Goal: Check status

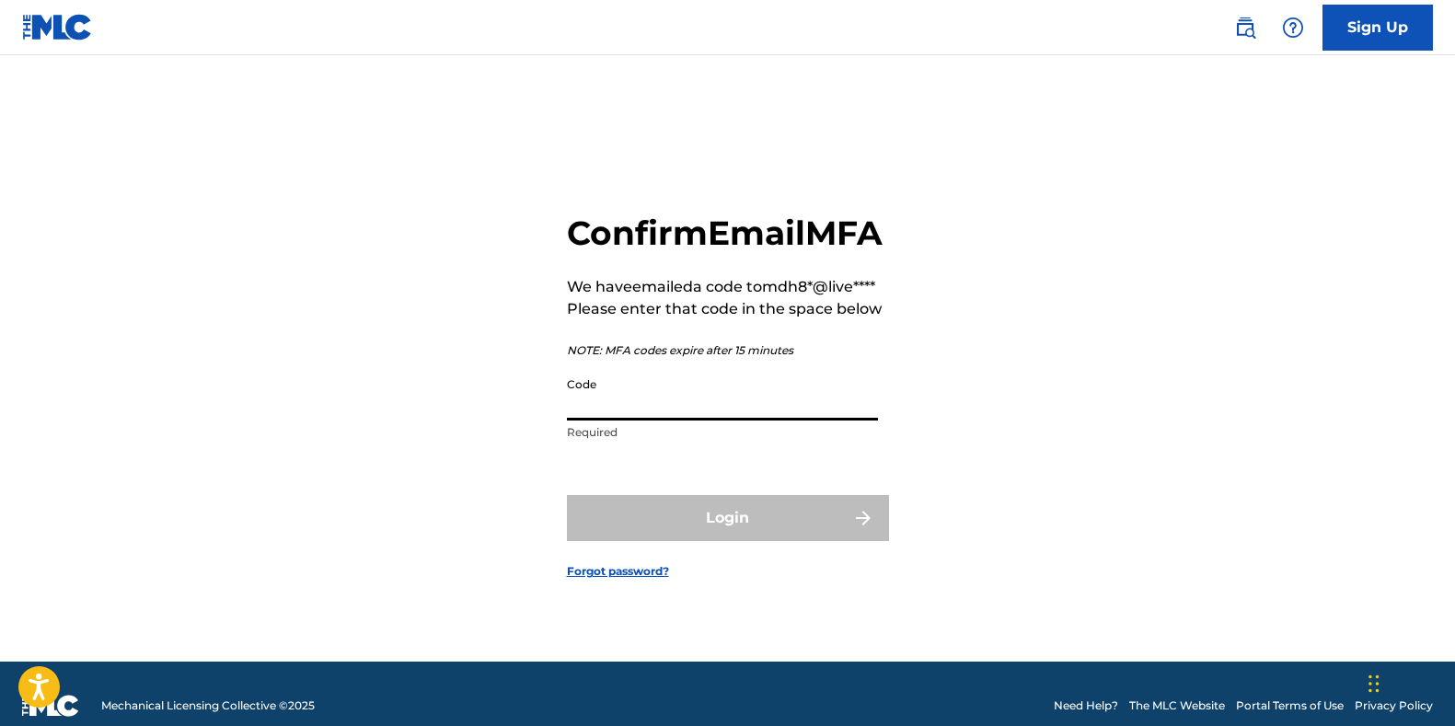
click at [653, 421] on input "Code" at bounding box center [722, 394] width 311 height 52
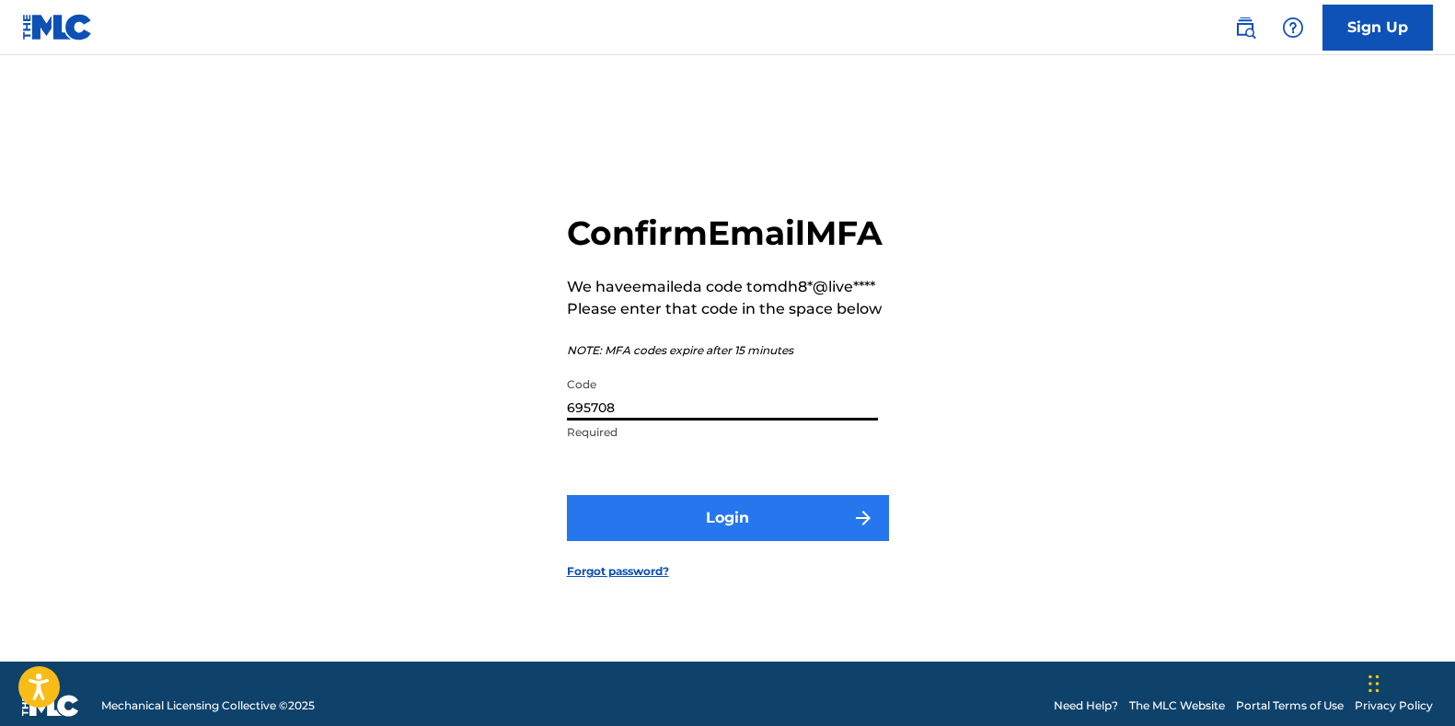
type input "695708"
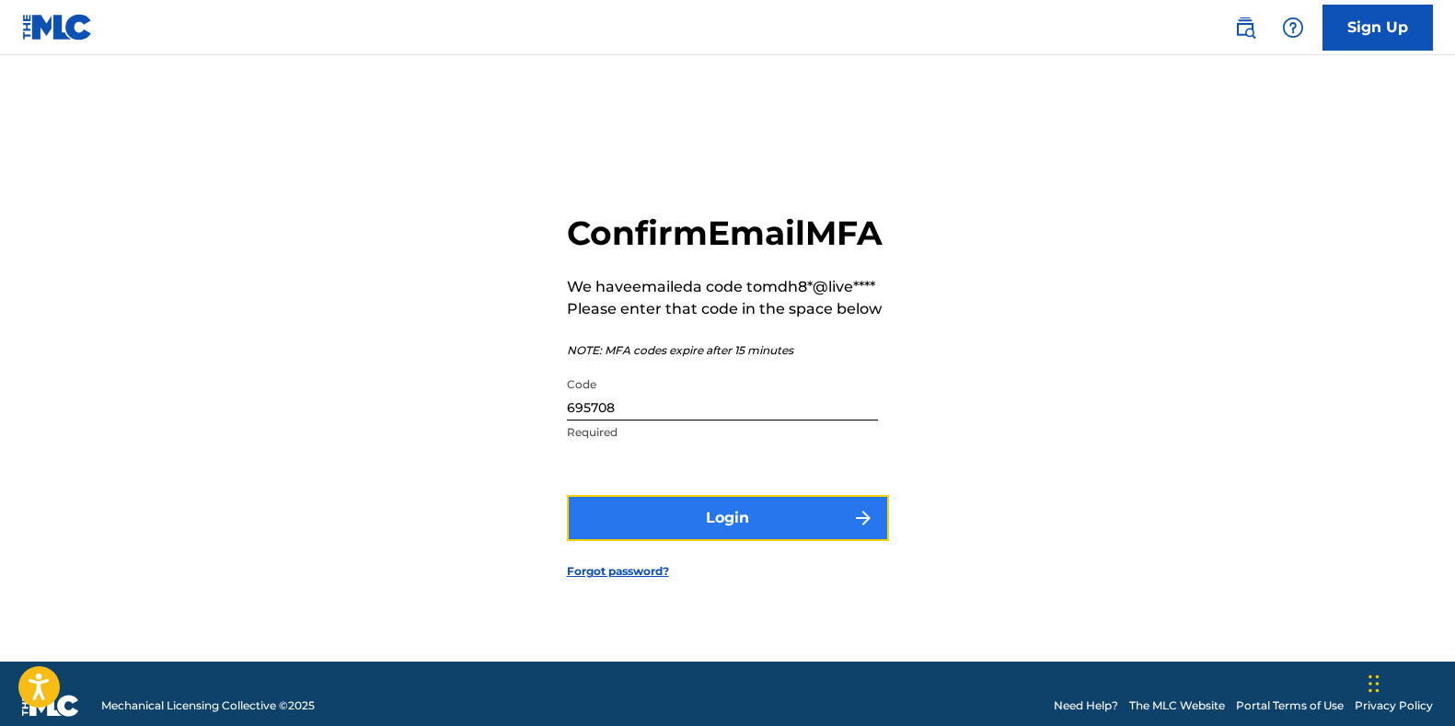
click at [807, 529] on button "Login" at bounding box center [728, 518] width 322 height 46
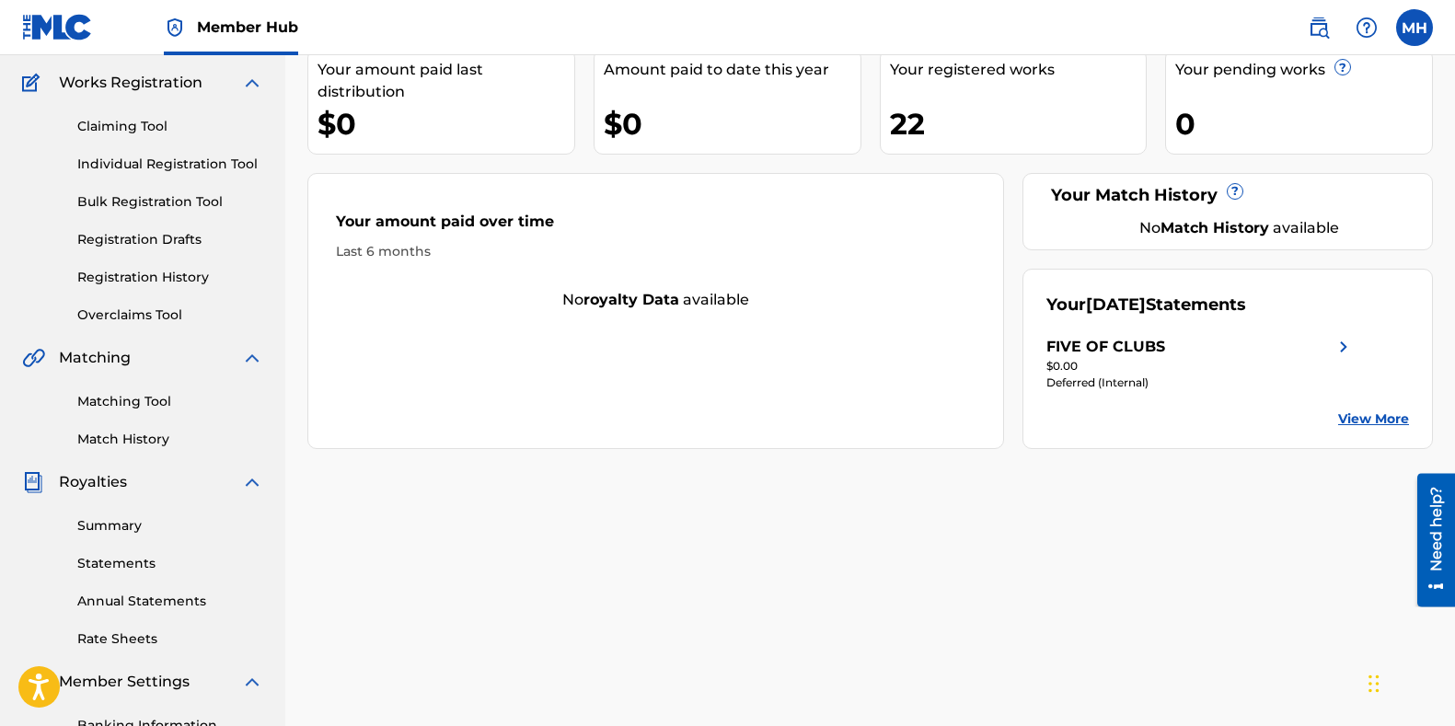
scroll to position [184, 0]
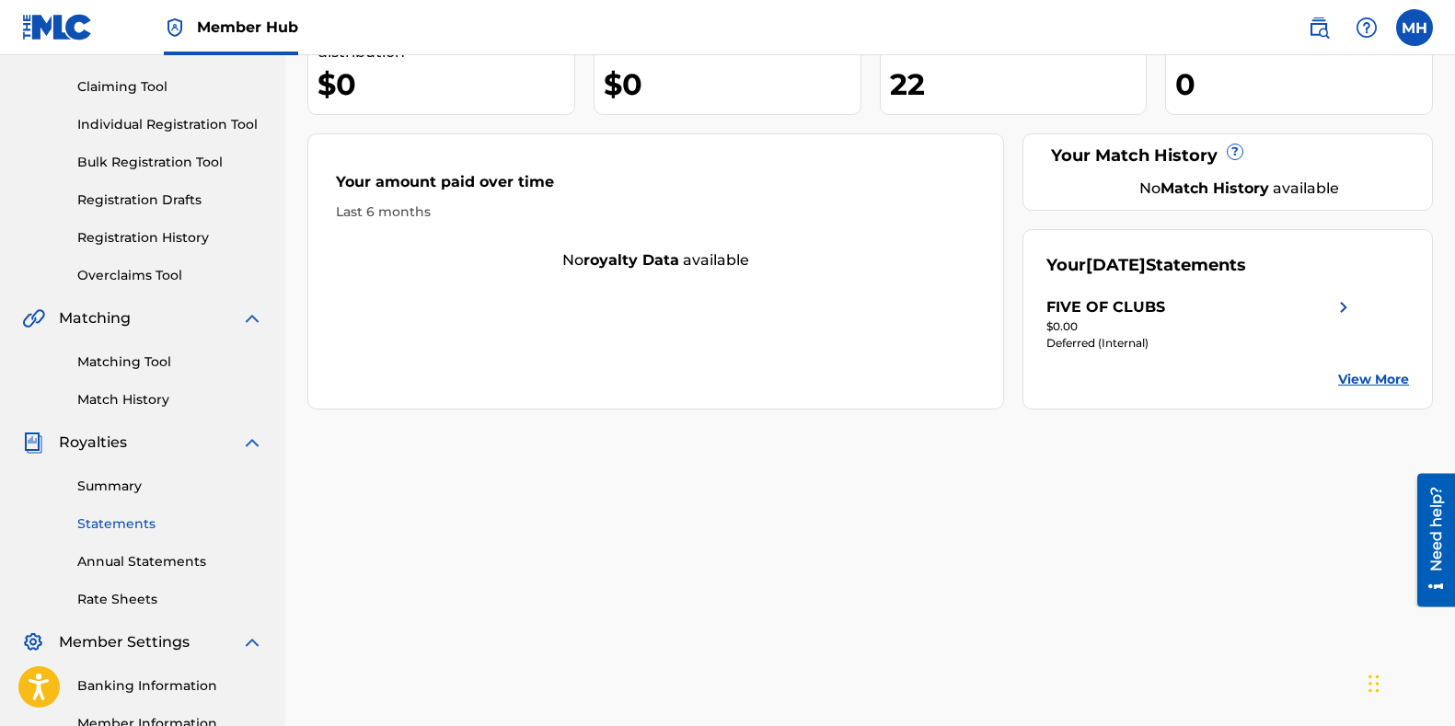
click at [121, 522] on link "Statements" at bounding box center [170, 523] width 186 height 19
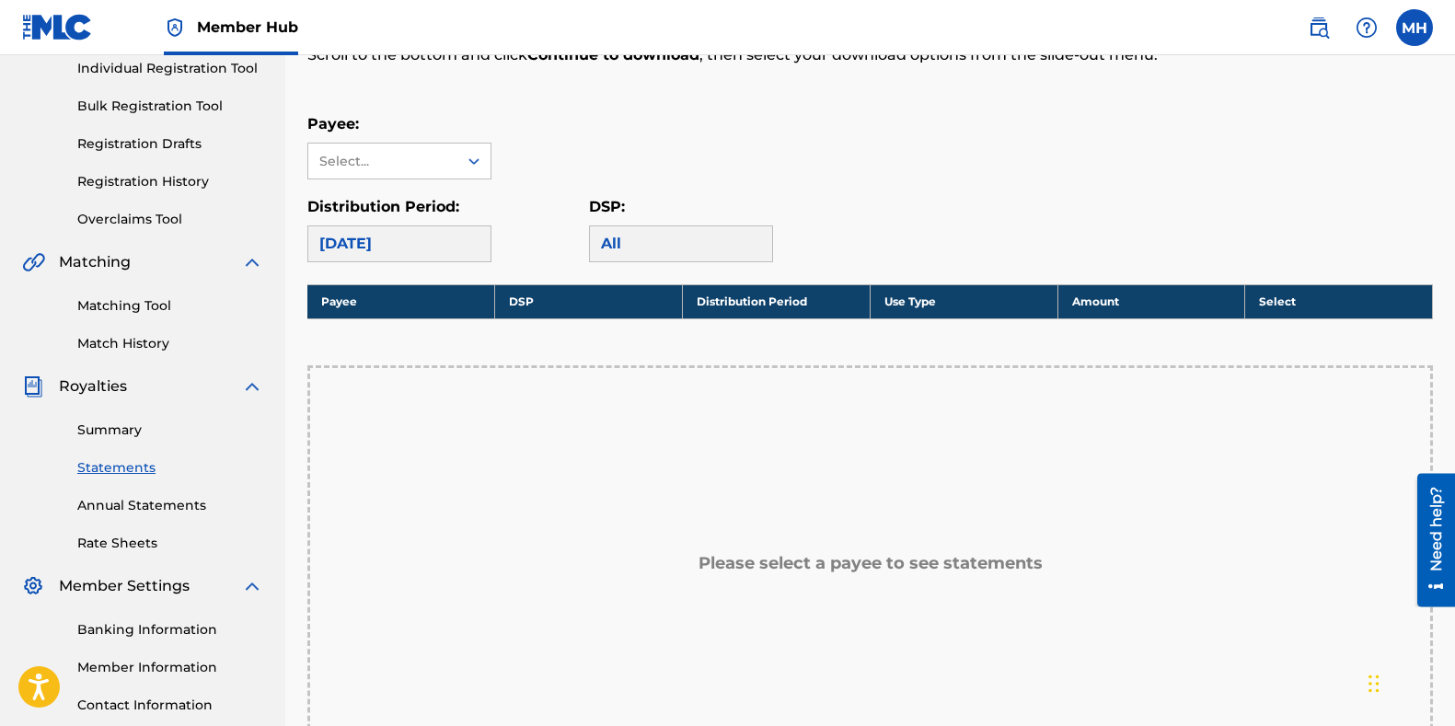
scroll to position [276, 0]
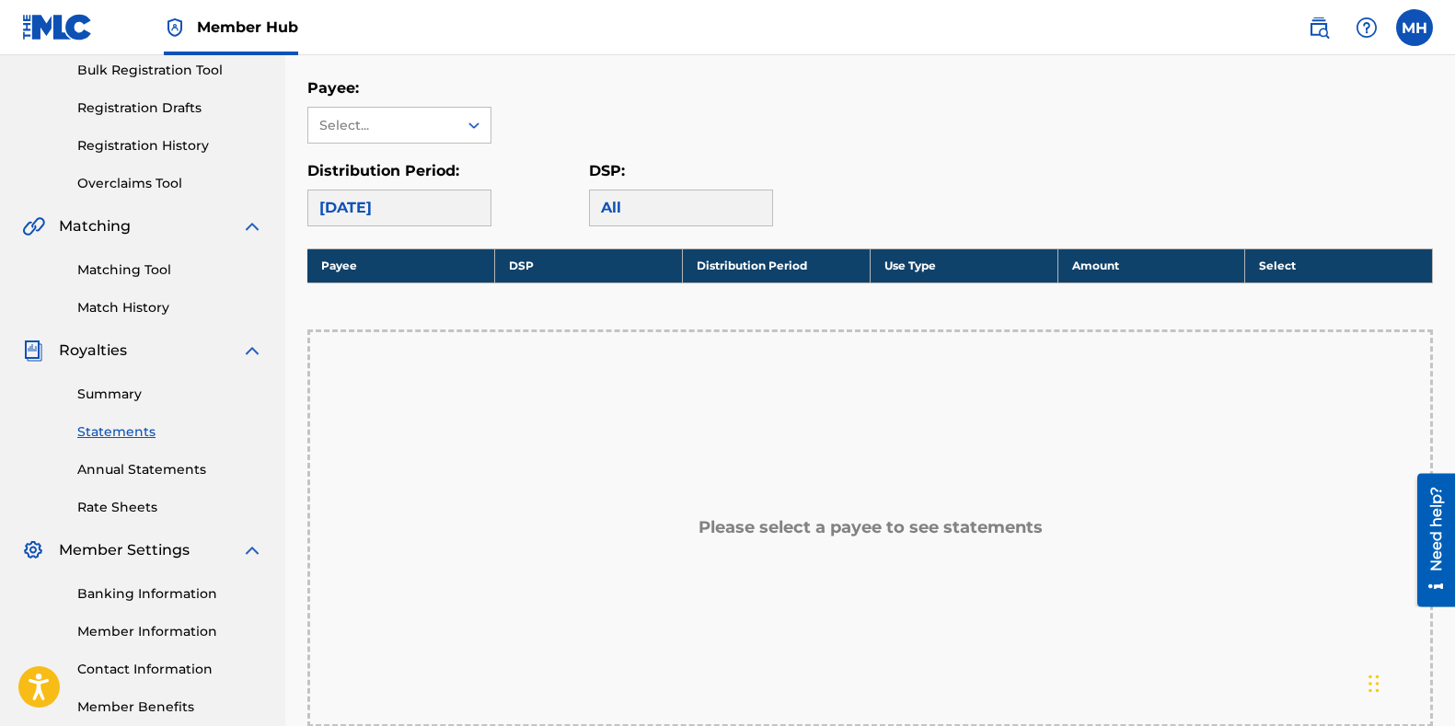
click at [402, 259] on th "Payee" at bounding box center [401, 265] width 188 height 34
click at [452, 264] on th "Payee" at bounding box center [401, 265] width 188 height 34
click at [1409, 263] on th "Select" at bounding box center [1339, 265] width 188 height 34
click at [1172, 261] on th "Amount" at bounding box center [1151, 265] width 188 height 34
